Goal: Task Accomplishment & Management: Manage account settings

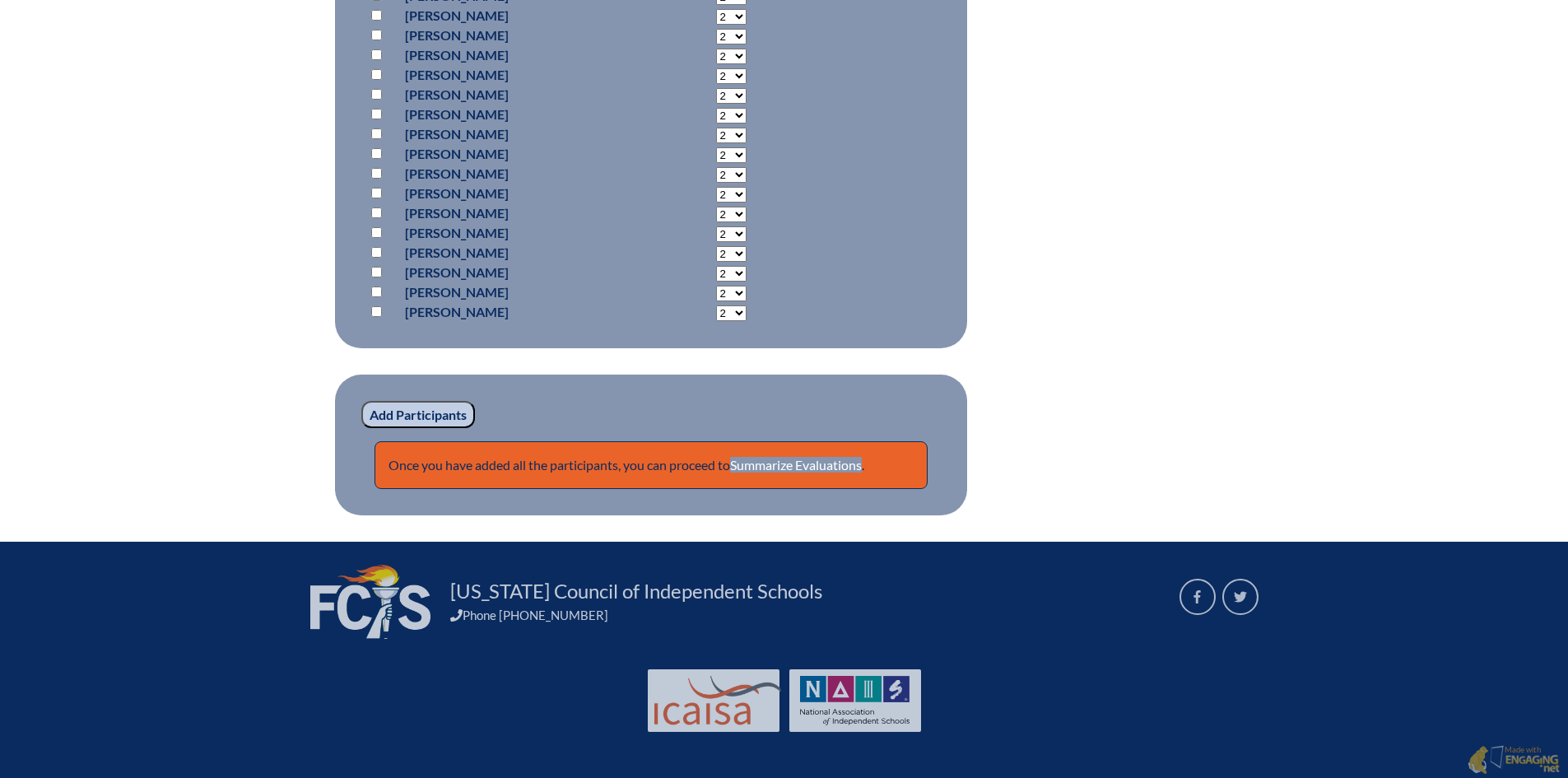
scroll to position [12862, 0]
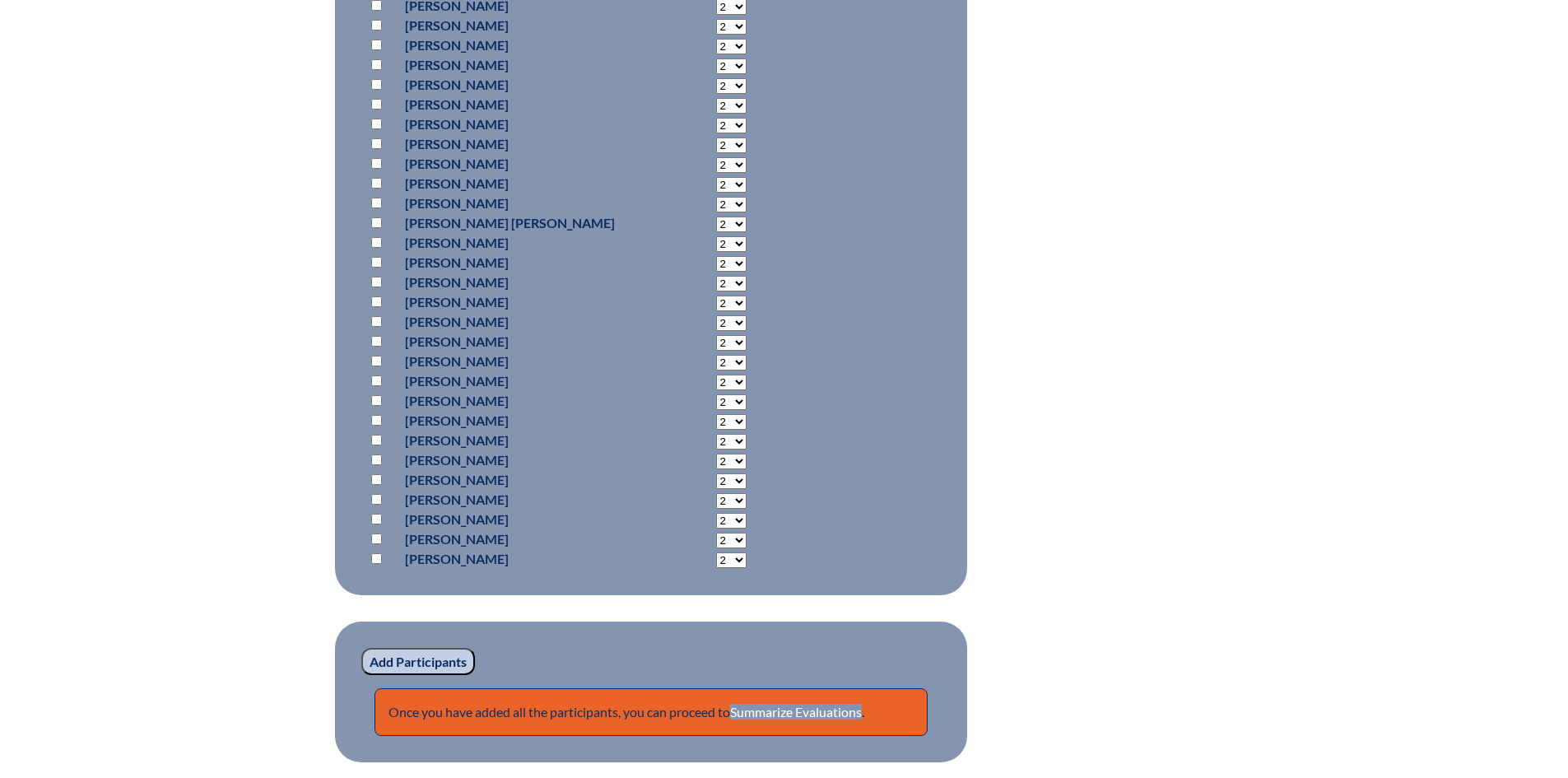
click at [379, 359] on input "checkbox" at bounding box center [377, 362] width 11 height 11
checkbox input "true"
select select "6"
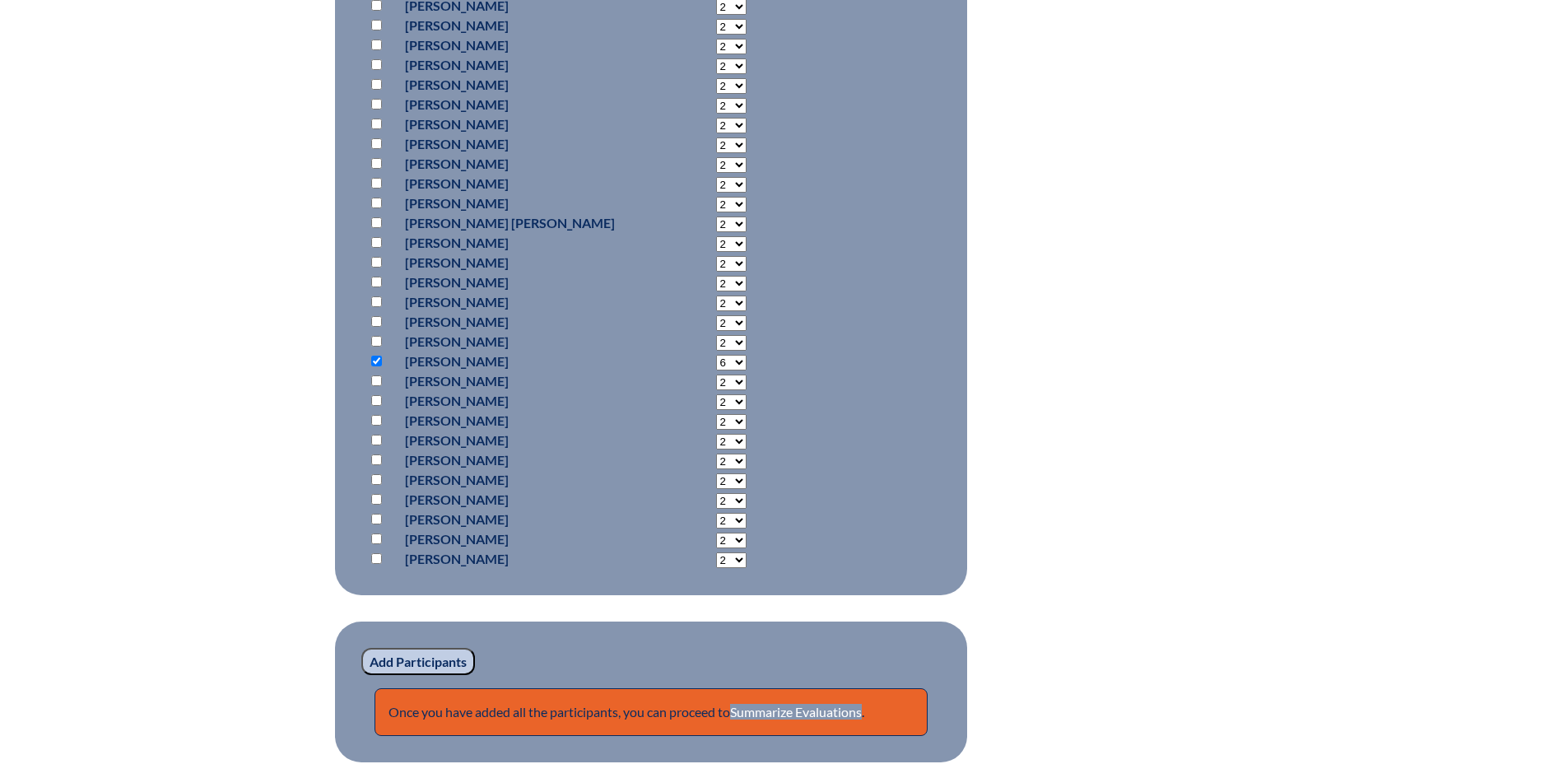
drag, startPoint x: 408, startPoint y: 648, endPoint x: 478, endPoint y: 621, distance: 75.0
click at [407, 648] on input "Add Participants" at bounding box center [418, 662] width 113 height 28
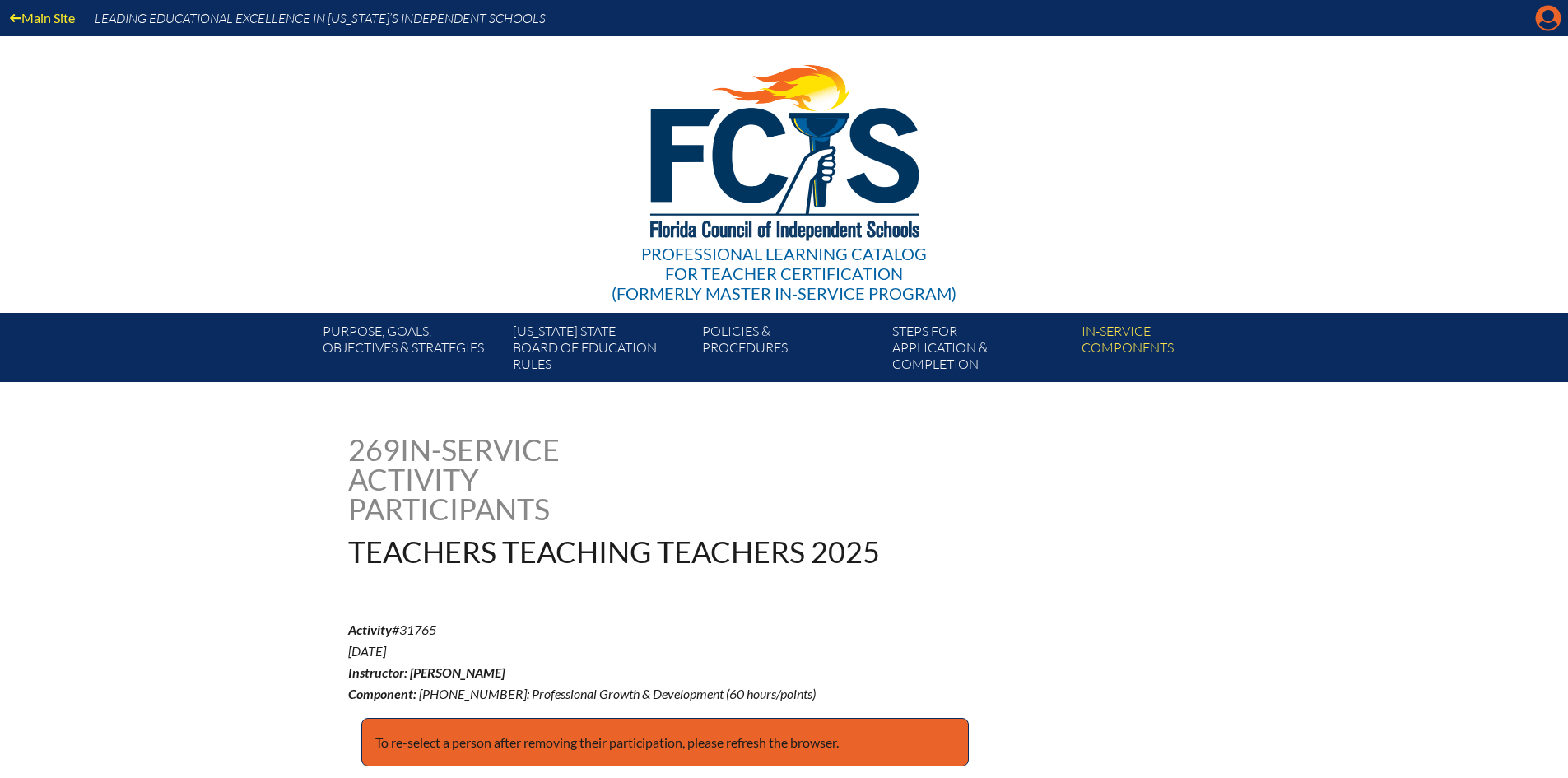
click at [1551, 11] on icon "Manage account" at bounding box center [1548, 17] width 27 height 27
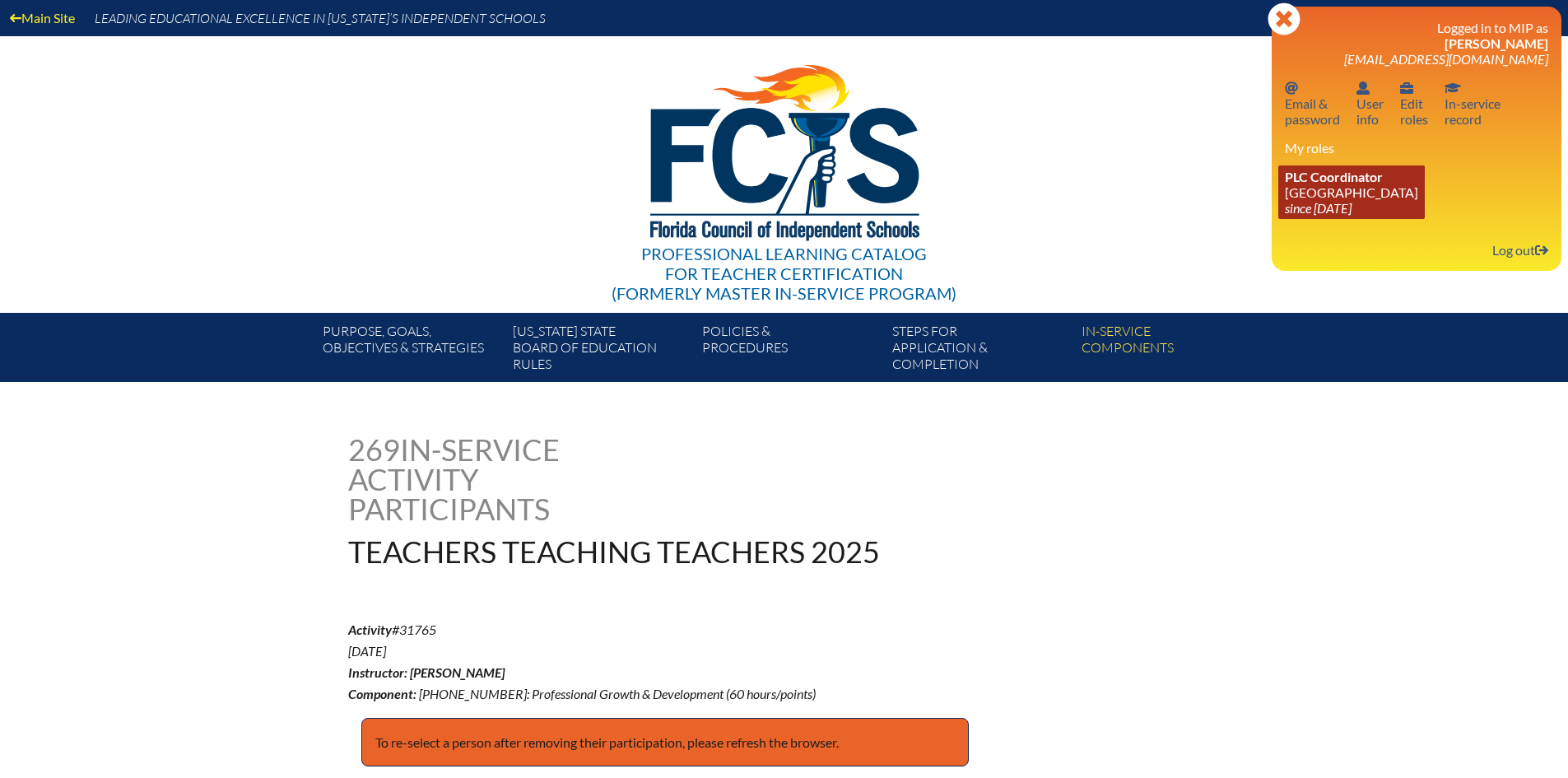
click at [1302, 206] on icon "since [DATE]" at bounding box center [1318, 208] width 67 height 16
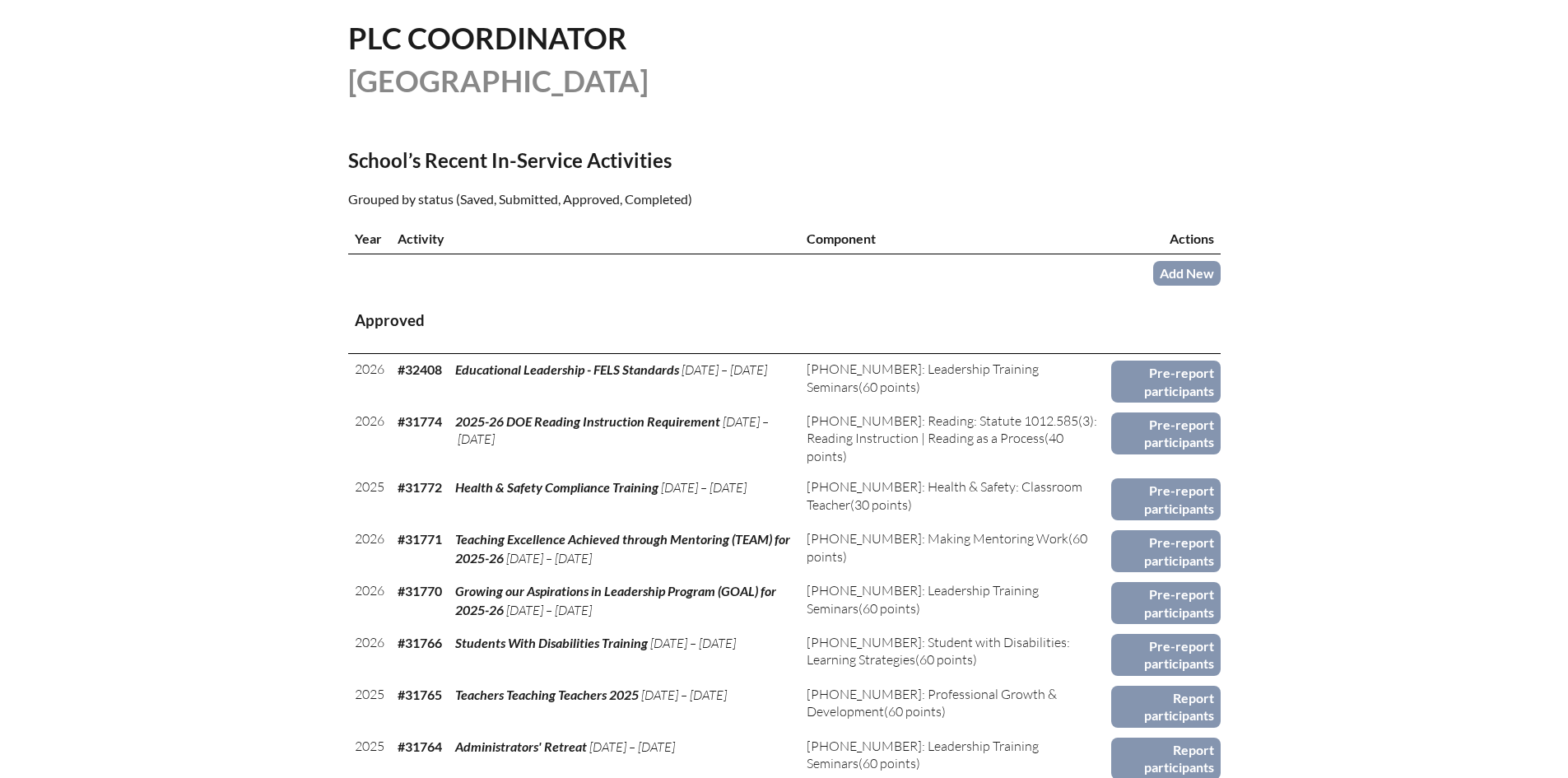
scroll to position [659, 0]
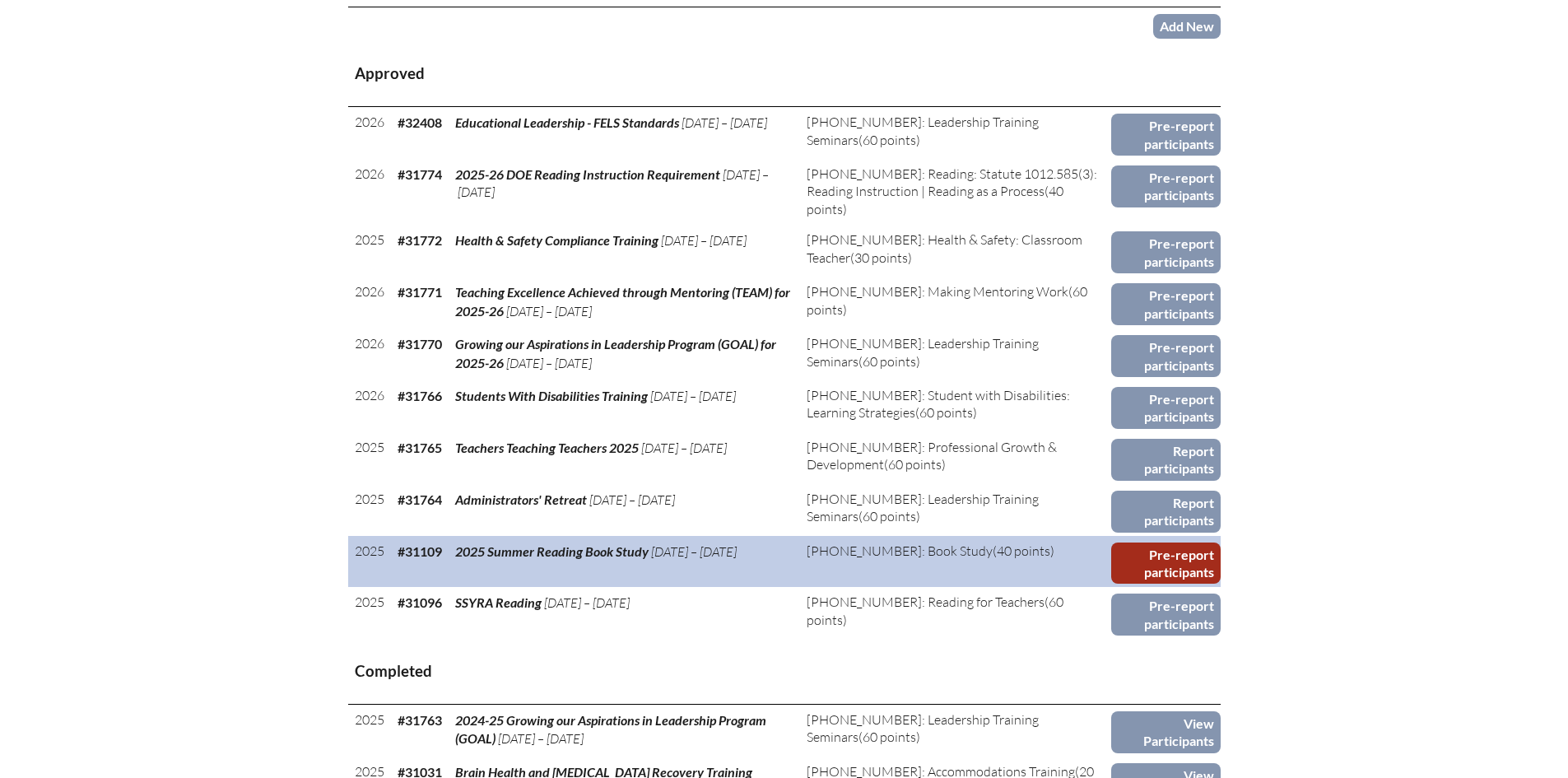
drag, startPoint x: 1221, startPoint y: 562, endPoint x: 1212, endPoint y: 557, distance: 10.3
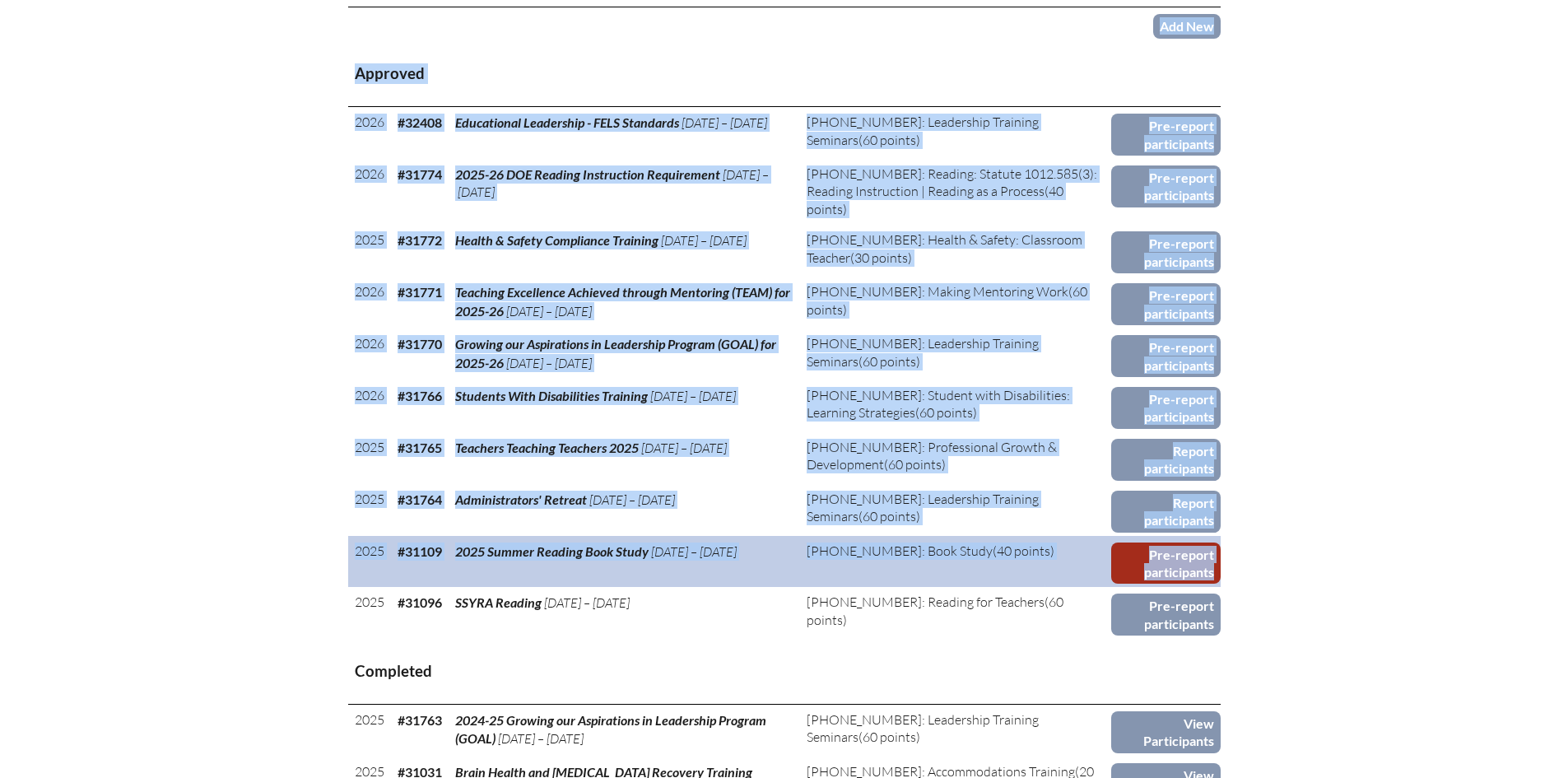
click at [1209, 557] on link "Pre-report participants" at bounding box center [1166, 564] width 110 height 42
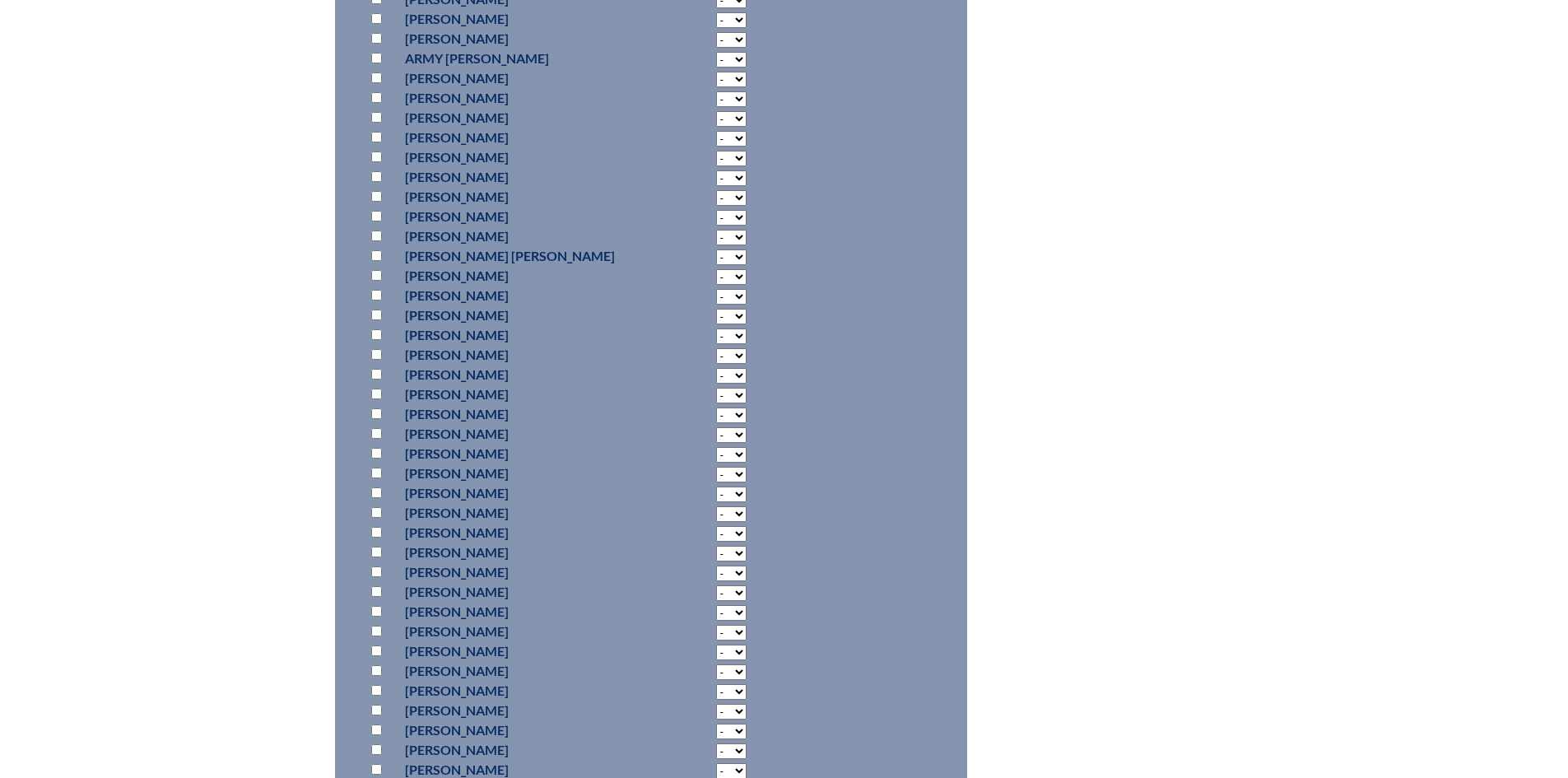
scroll to position [8237, 0]
select select "15"
click at [380, 261] on input "checkbox" at bounding box center [377, 256] width 11 height 11
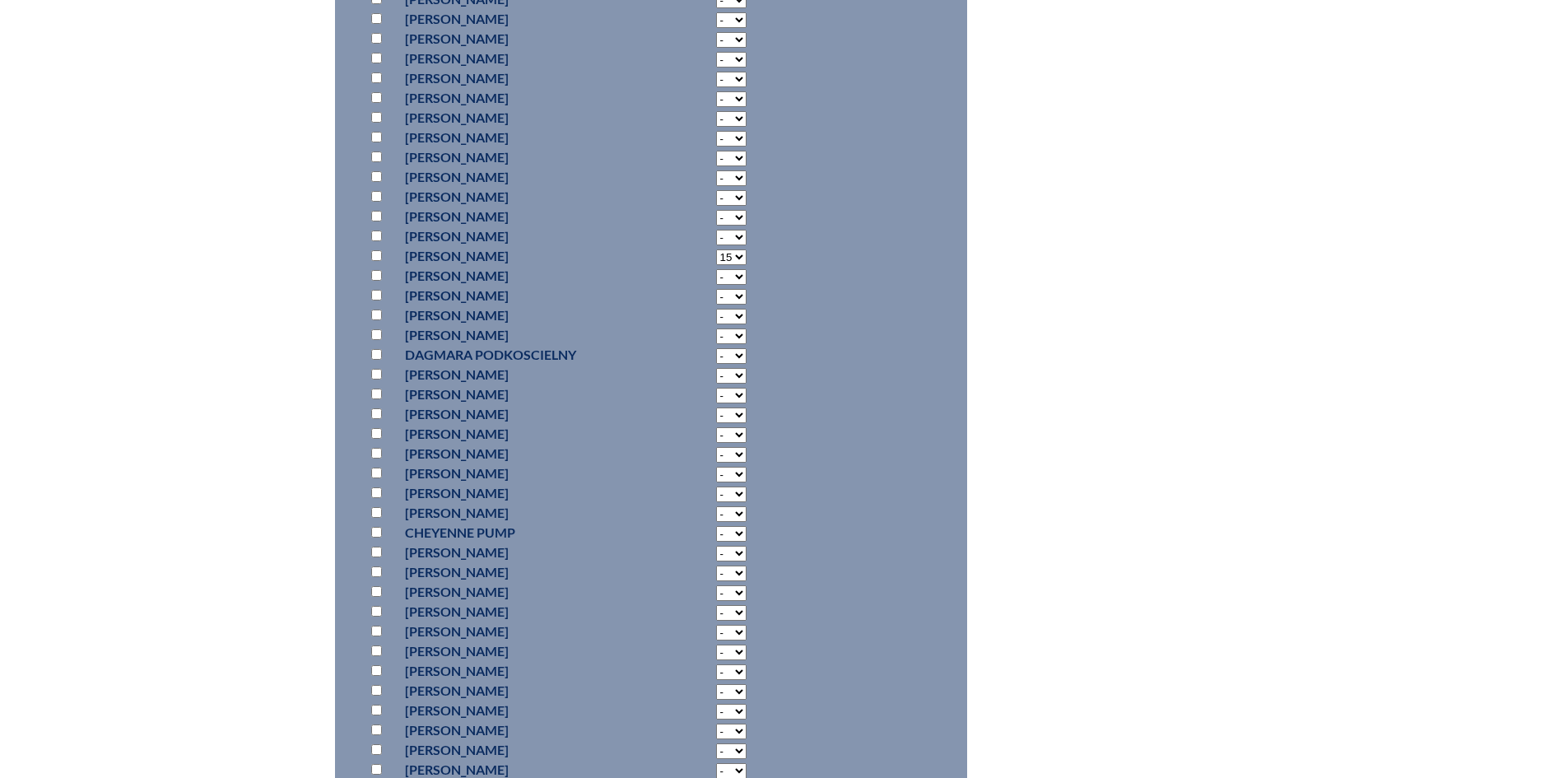
checkbox input "true"
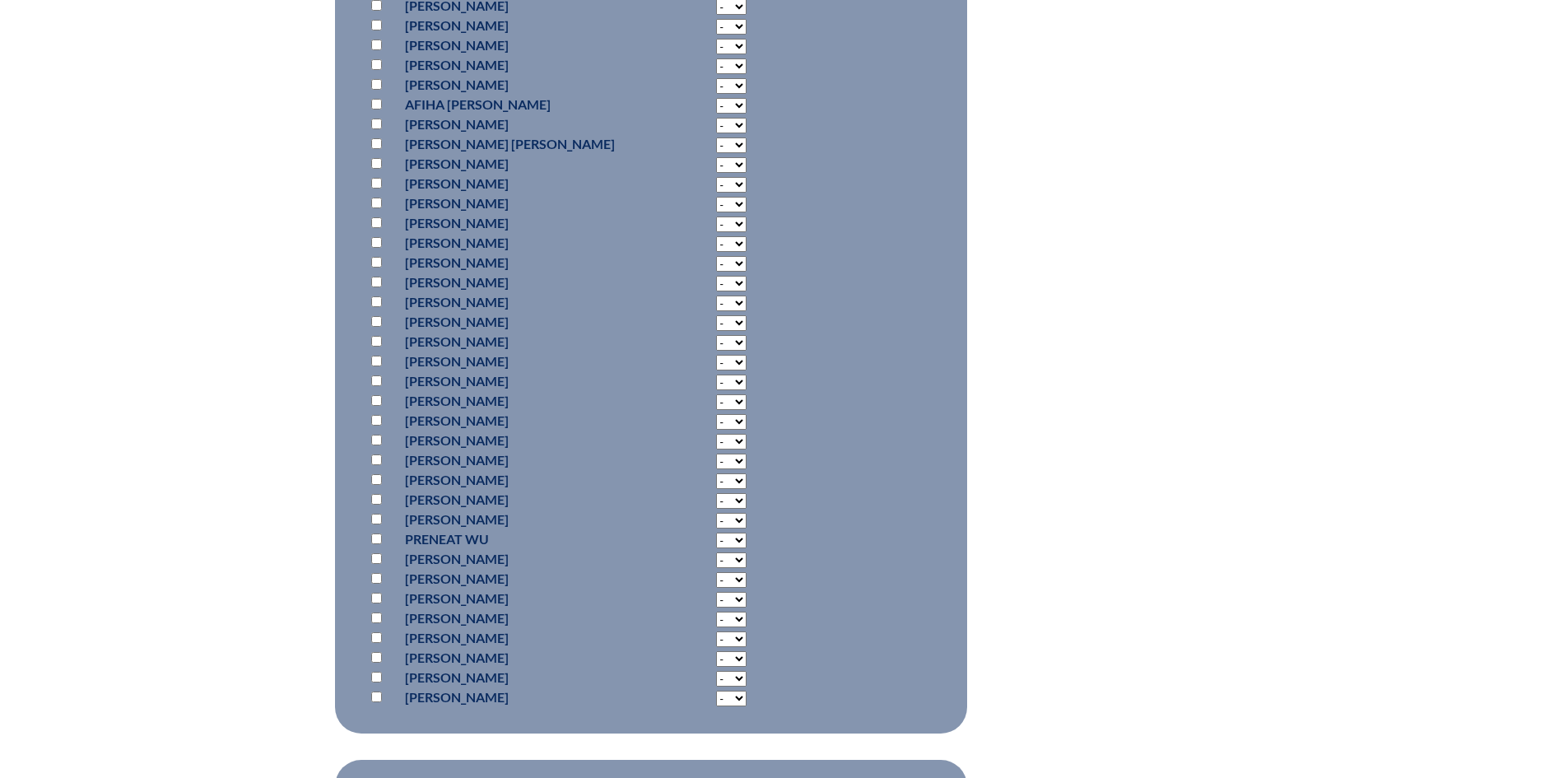
scroll to position [11448, 0]
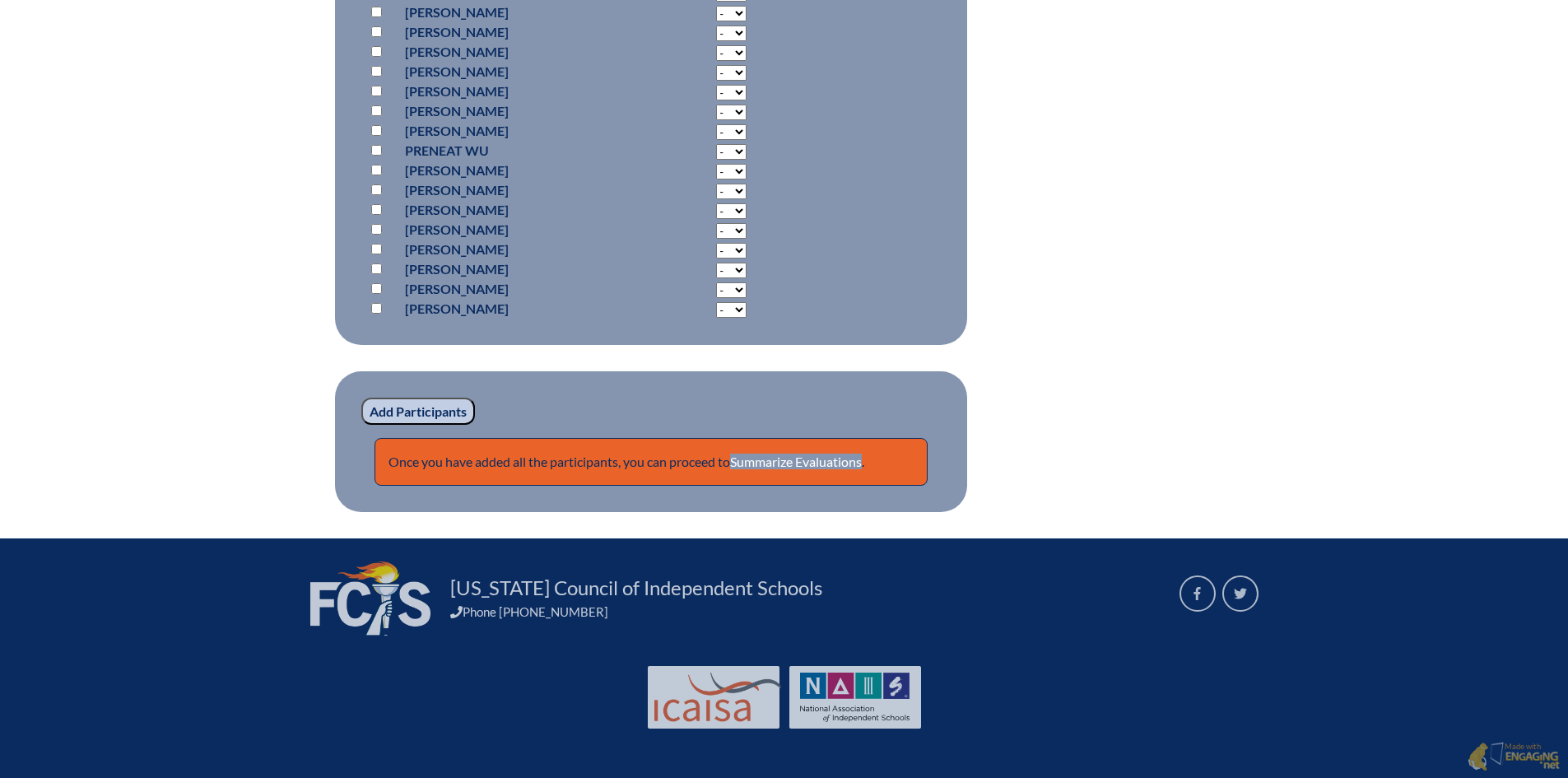
click at [403, 414] on input "Add Participants" at bounding box center [418, 412] width 113 height 28
